Goal: Navigation & Orientation: Go to known website

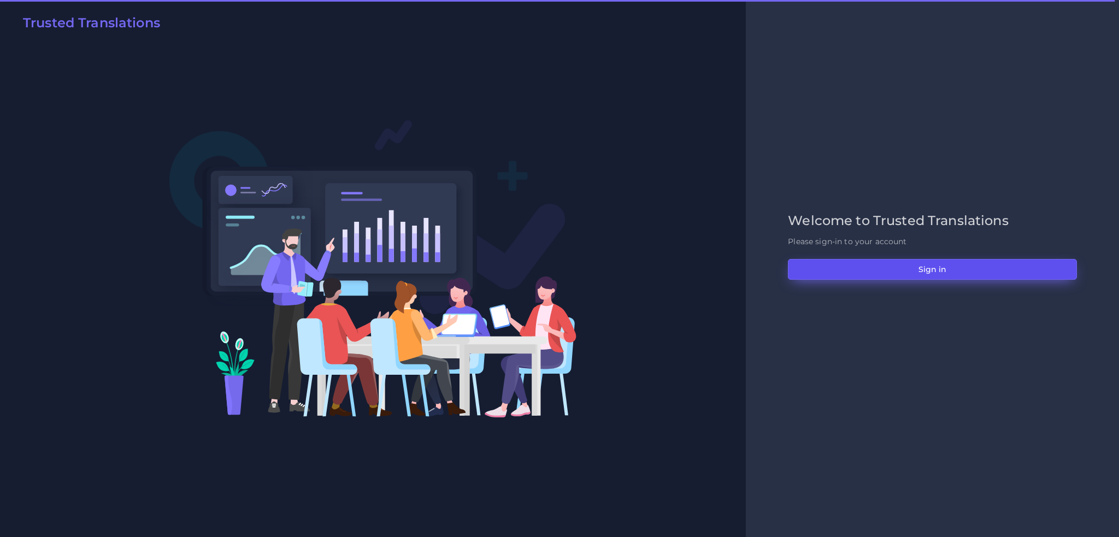
click at [901, 264] on button "Sign in" at bounding box center [932, 269] width 289 height 21
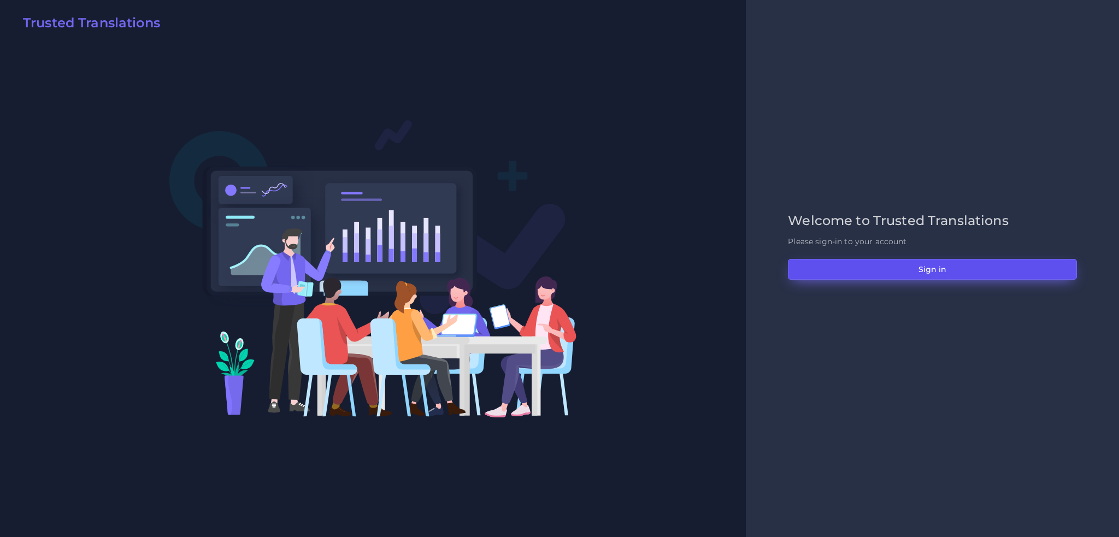
click at [901, 269] on button "Sign in" at bounding box center [932, 269] width 289 height 21
